Goal: Task Accomplishment & Management: Find specific page/section

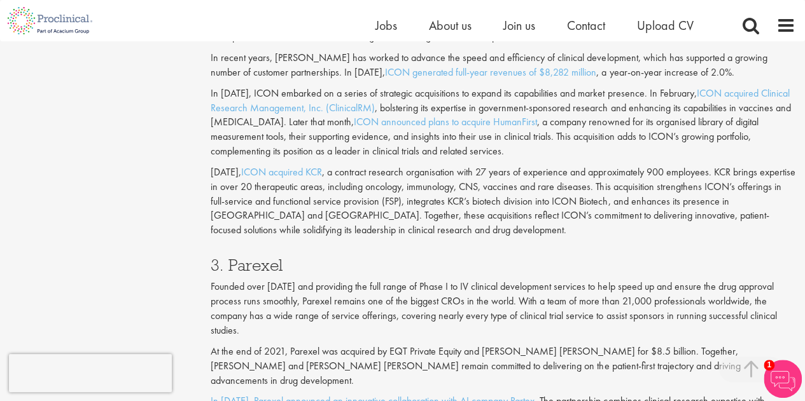
scroll to position [954, 0]
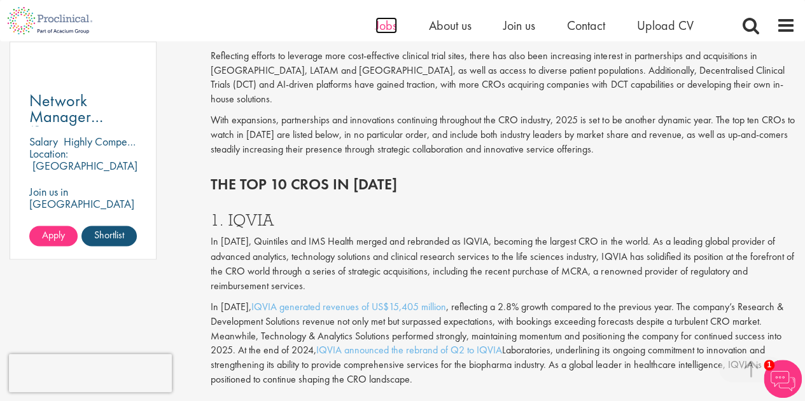
click at [386, 27] on span "Jobs" at bounding box center [386, 25] width 22 height 17
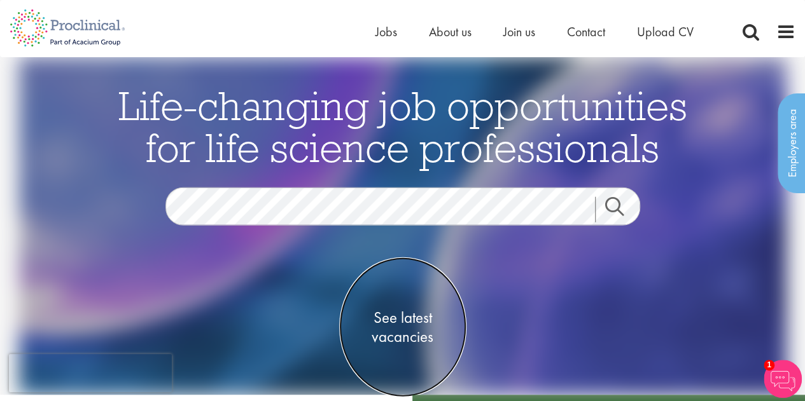
click at [396, 321] on span "See latest vacancies" at bounding box center [402, 328] width 127 height 38
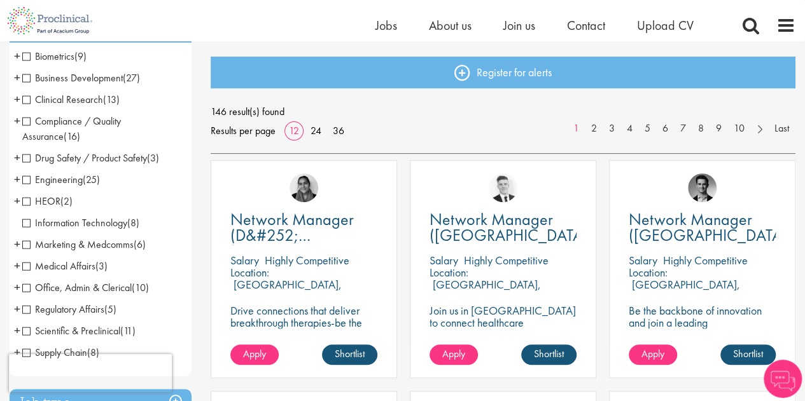
scroll to position [127, 0]
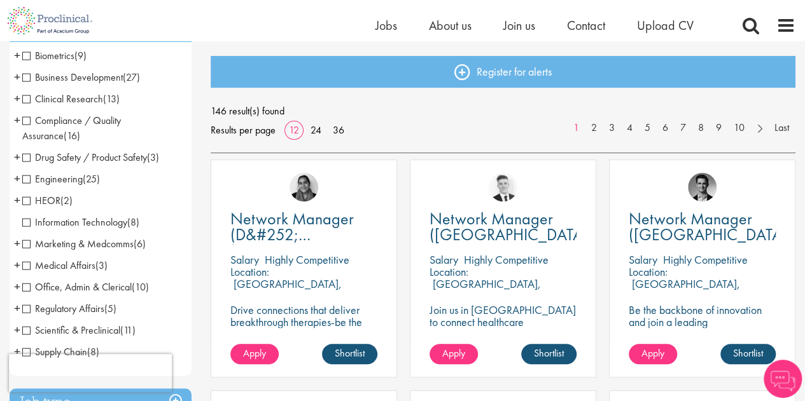
click at [25, 99] on span "Clinical Research" at bounding box center [62, 98] width 81 height 13
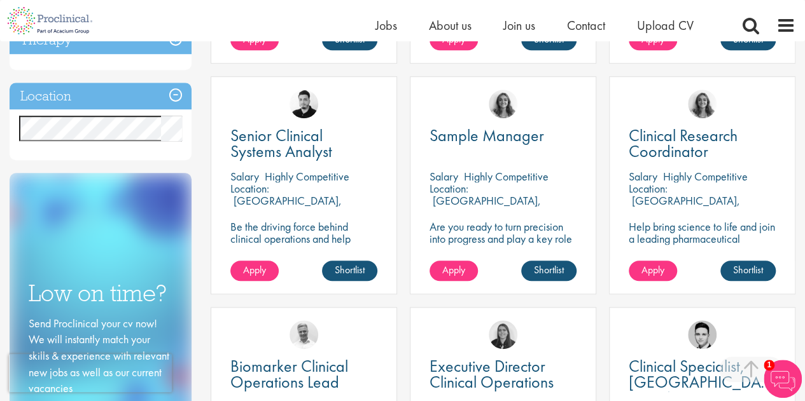
scroll to position [255, 0]
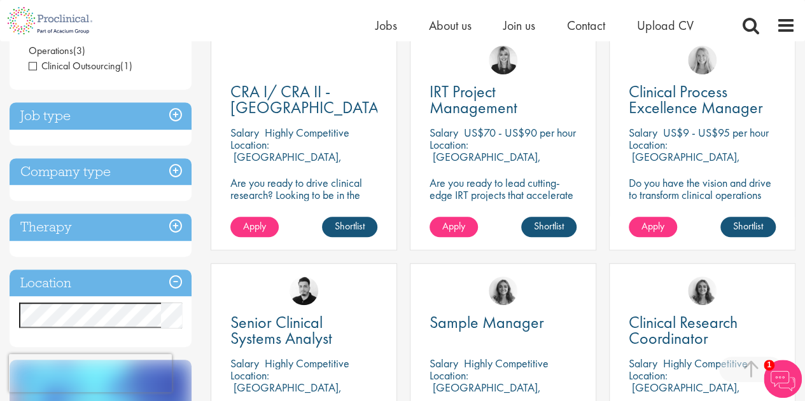
click at [179, 277] on h3 "Location" at bounding box center [101, 283] width 182 height 27
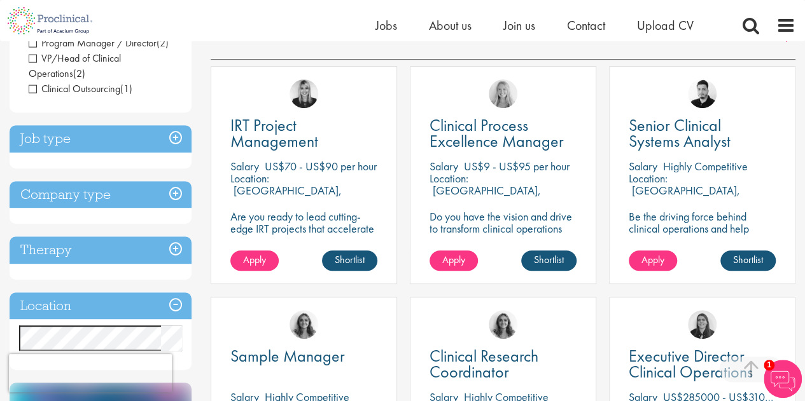
scroll to position [191, 0]
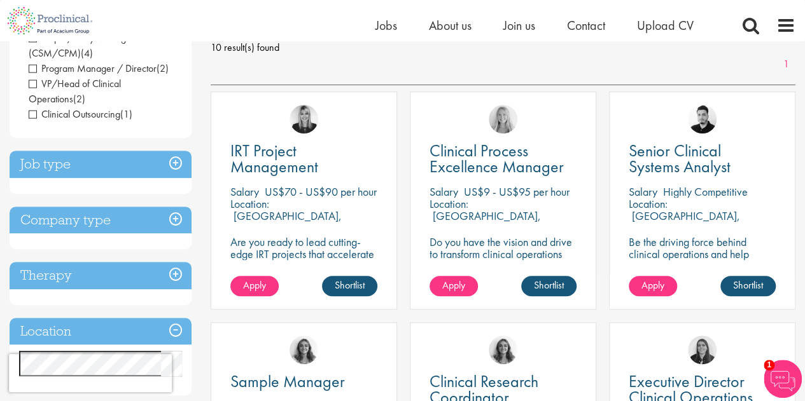
click at [177, 220] on h3 "Company type" at bounding box center [101, 220] width 182 height 27
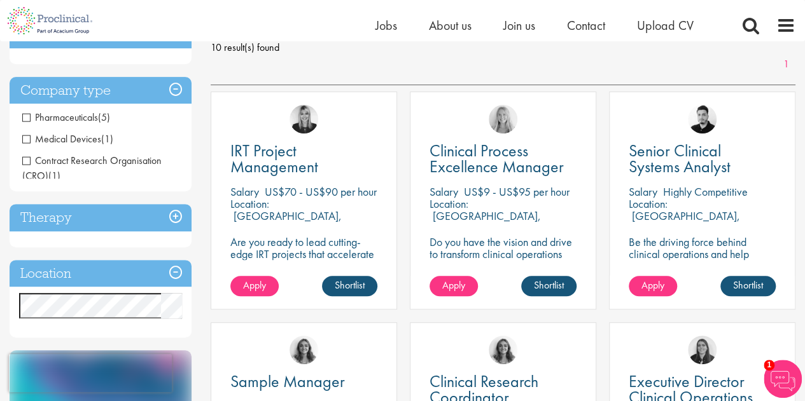
scroll to position [190, 0]
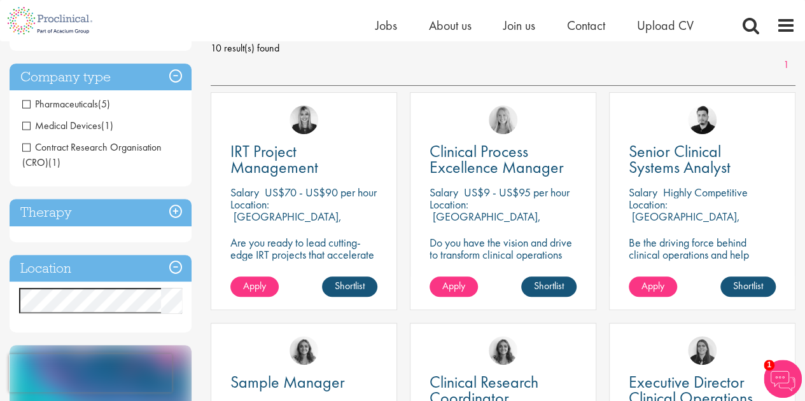
click at [97, 145] on span "Contract Research Organisation (CRO)" at bounding box center [91, 155] width 139 height 29
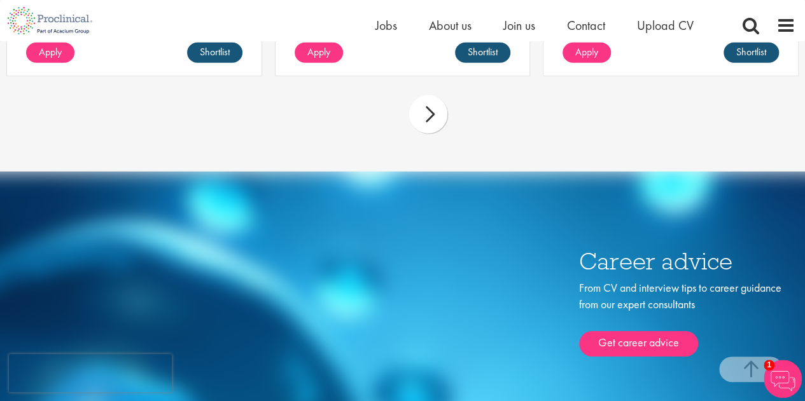
scroll to position [4465, 0]
